Goal: Information Seeking & Learning: Learn about a topic

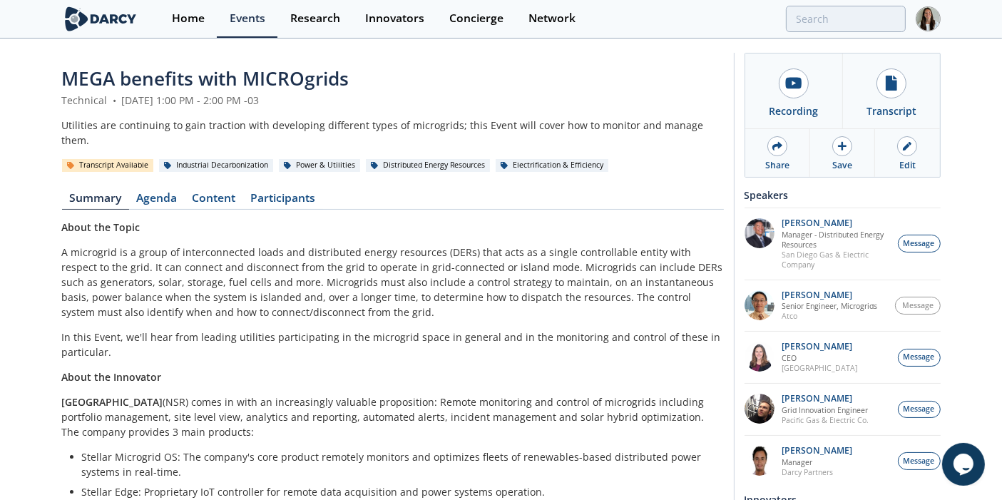
click at [36, 239] on div "MEGA benefits with MICROgrids Technical • May 25, 2023 1:00 PM - 2:00 PM -03 Ut…" at bounding box center [501, 394] width 1002 height 709
click at [477, 414] on p "New Sun Road (NSR) comes in with an increasingly valuable proposition: Remote m…" at bounding box center [393, 416] width 662 height 45
click at [203, 193] on link "Content" at bounding box center [214, 201] width 58 height 17
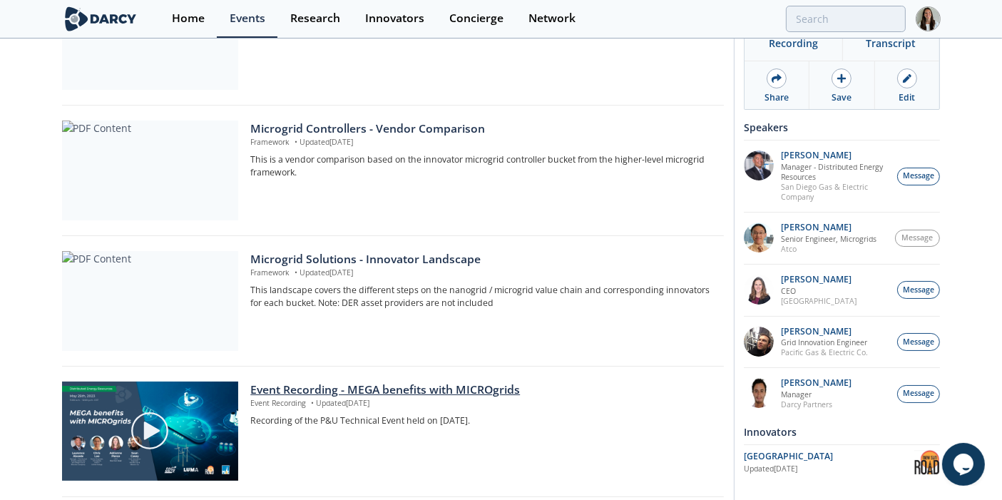
scroll to position [317, 0]
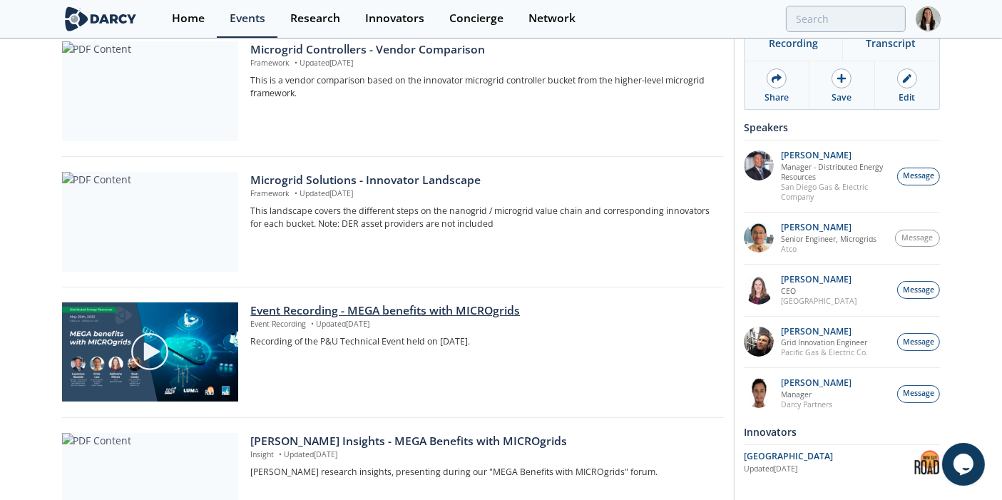
click at [312, 319] on span "•" at bounding box center [312, 324] width 8 height 10
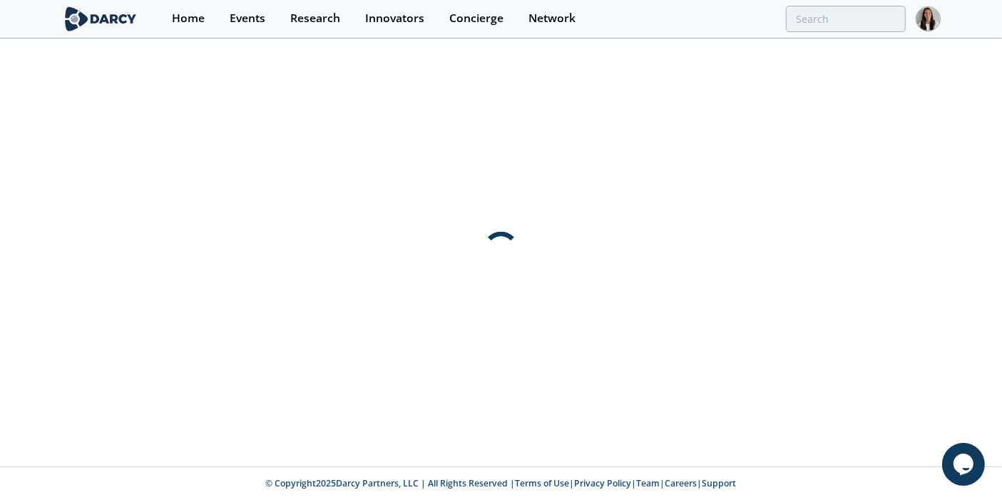
scroll to position [0, 0]
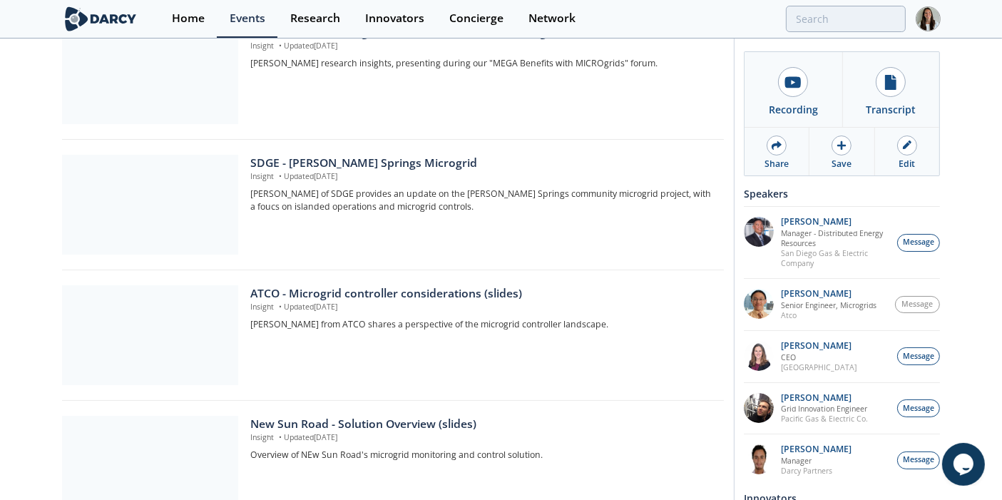
scroll to position [554, 0]
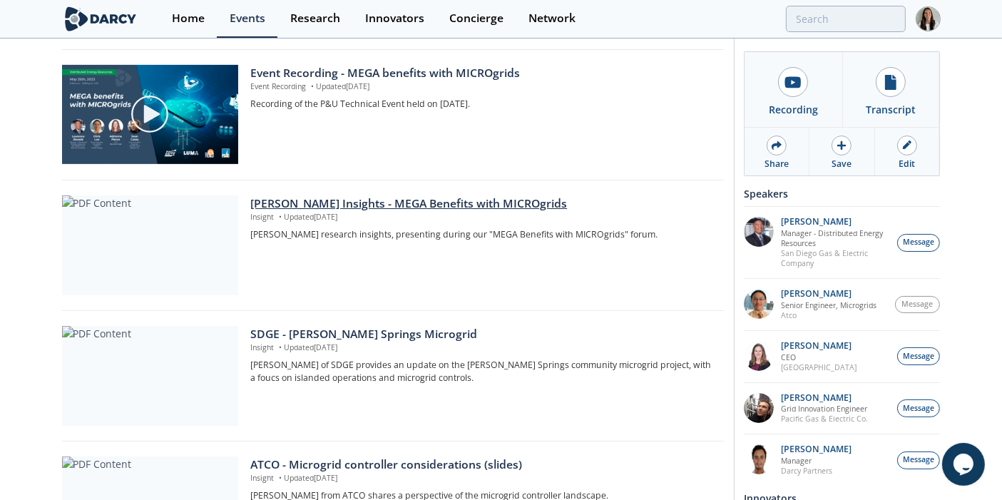
click at [265, 207] on div "Darcy Insights - MEGA Benefits with MICROgrids Insight • Updated May 25, 2023 D…" at bounding box center [481, 245] width 463 height 100
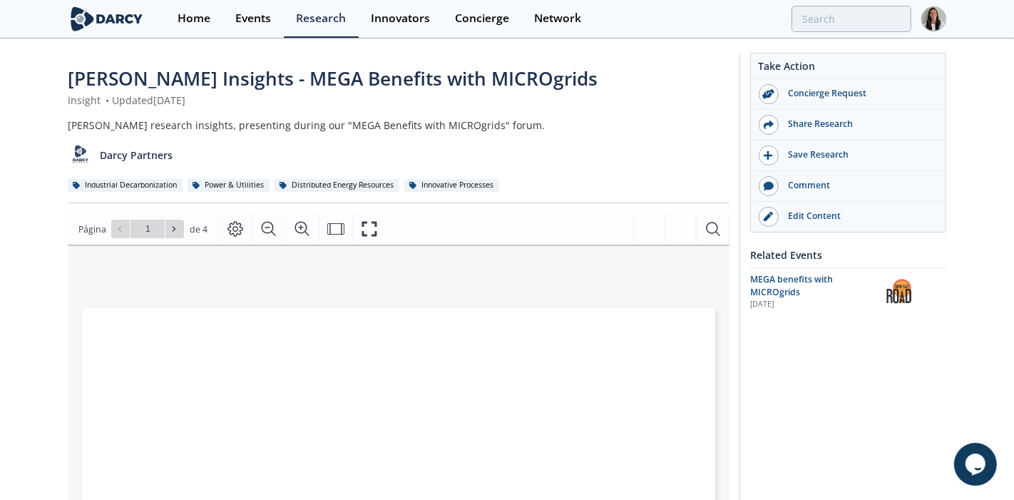
type input "2"
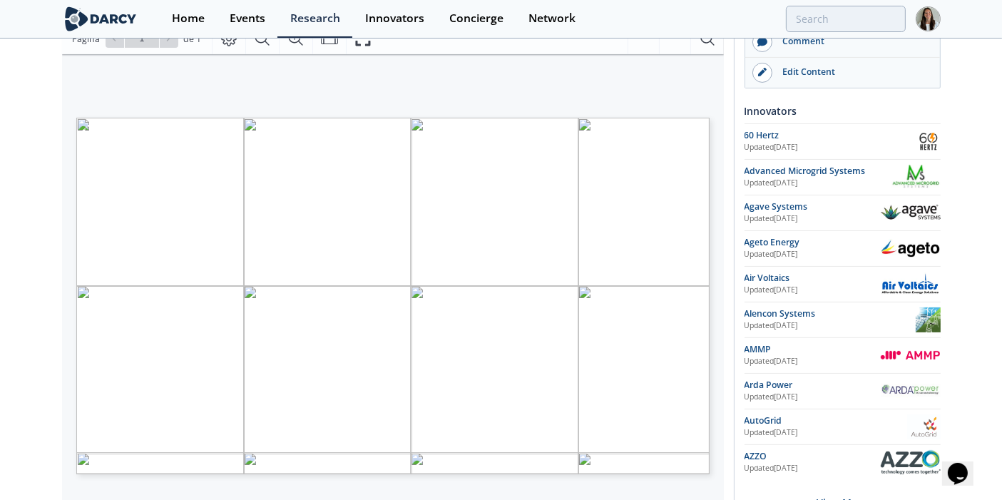
scroll to position [238, 0]
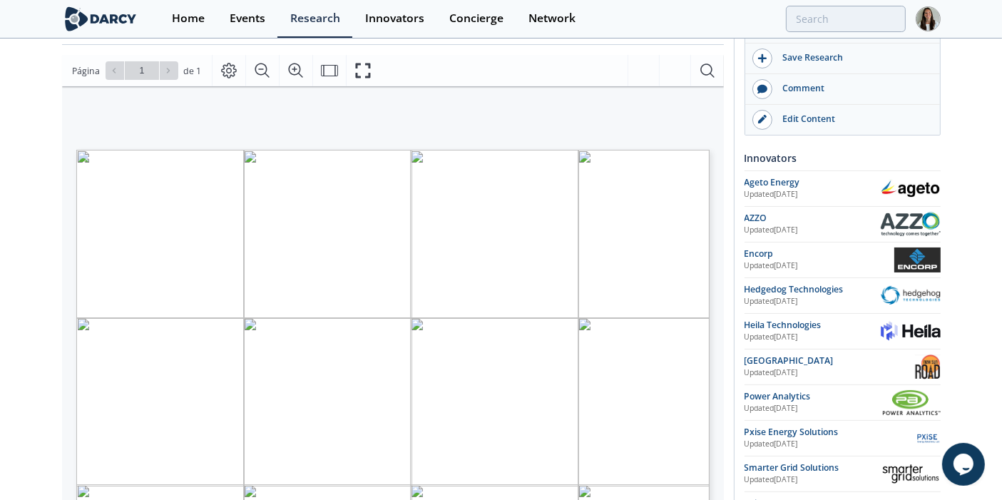
scroll to position [238, 0]
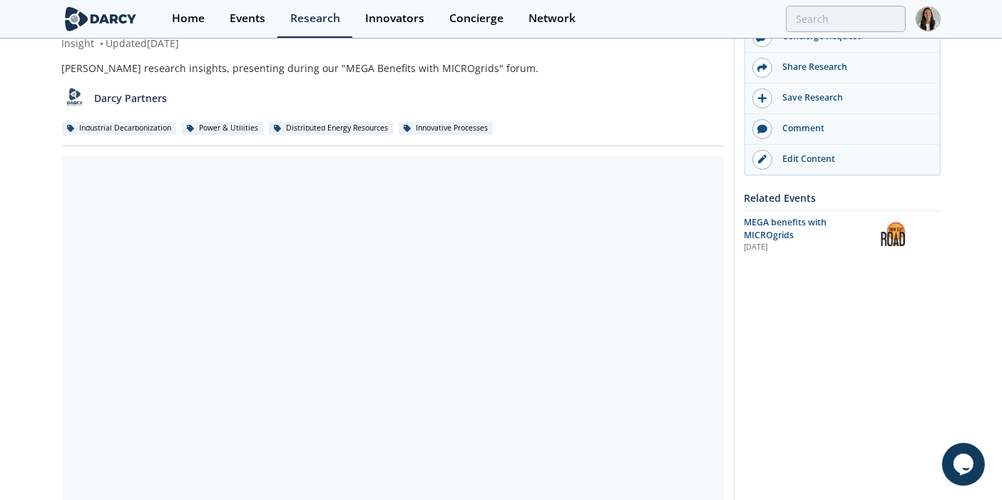
scroll to position [79, 0]
